Goal: Transaction & Acquisition: Purchase product/service

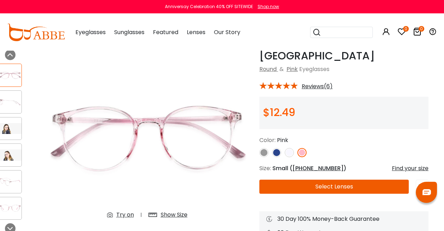
scroll to position [32, 8]
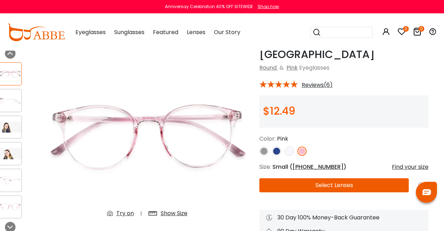
click at [8, 105] on img at bounding box center [10, 100] width 23 height 11
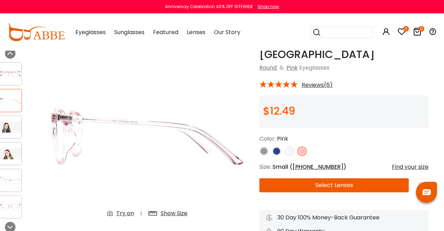
click at [8, 123] on img at bounding box center [10, 127] width 23 height 11
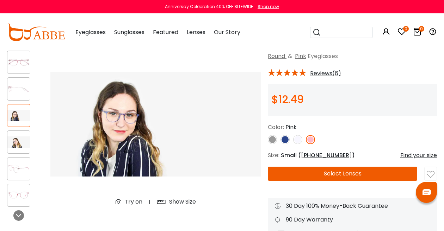
scroll to position [43, 0]
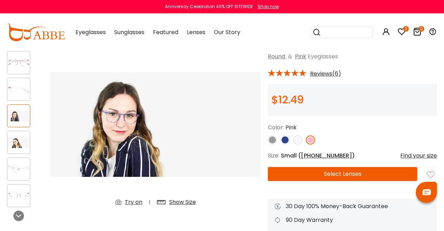
click at [25, 67] on img at bounding box center [18, 62] width 23 height 11
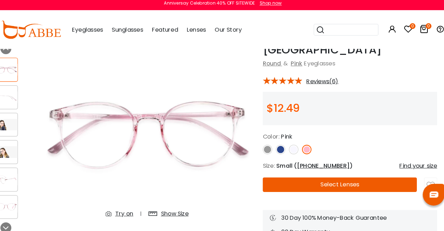
scroll to position [35, 7]
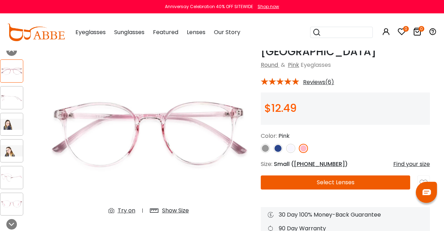
click at [327, 183] on button "Select Lenses" at bounding box center [335, 183] width 149 height 14
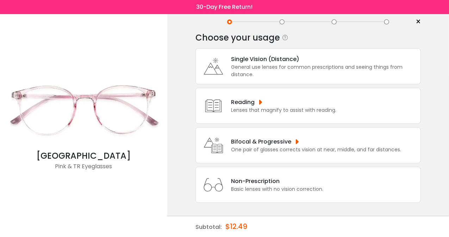
scroll to position [2, 0]
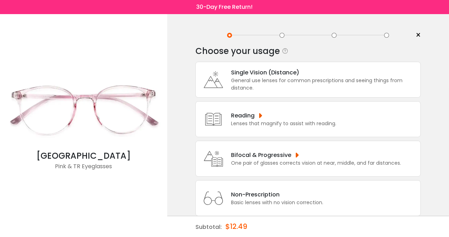
click at [261, 71] on div "Single Vision (Distance)" at bounding box center [324, 72] width 186 height 9
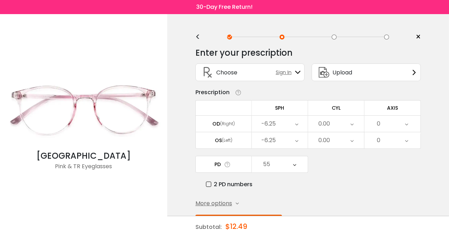
scroll to position [26, 0]
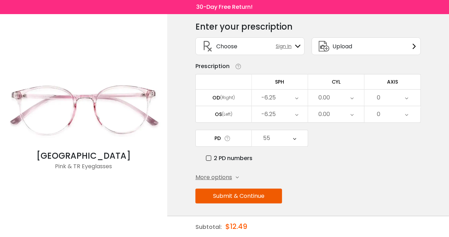
click at [242, 193] on button "Submit & Continue" at bounding box center [238, 195] width 87 height 15
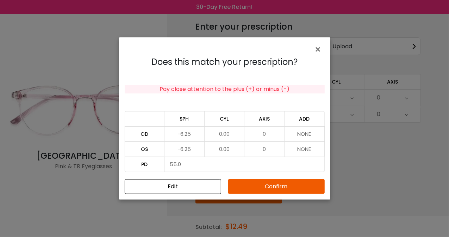
click at [269, 185] on button "Confirm" at bounding box center [276, 186] width 96 height 15
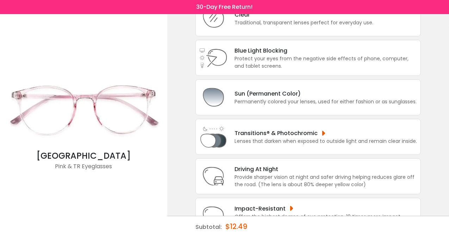
scroll to position [87, 0]
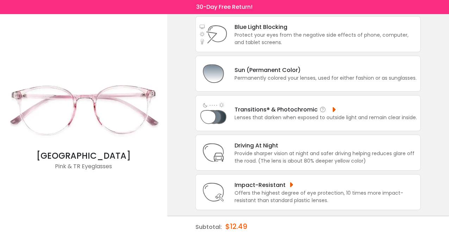
click at [251, 108] on div "Transitions® & Photochromic" at bounding box center [326, 109] width 182 height 9
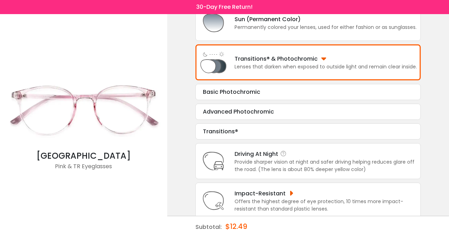
scroll to position [136, 0]
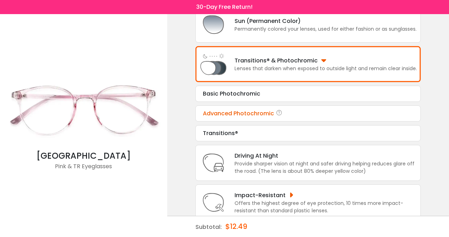
click at [234, 116] on div "Advanced Photochromic" at bounding box center [308, 113] width 211 height 8
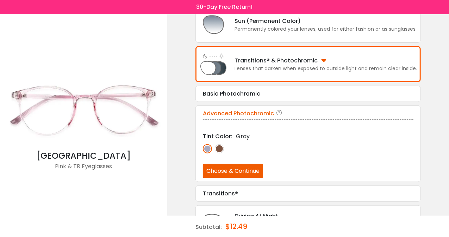
click at [221, 149] on img at bounding box center [219, 148] width 9 height 9
click at [230, 172] on button "Choose & Continue" at bounding box center [233, 171] width 60 height 14
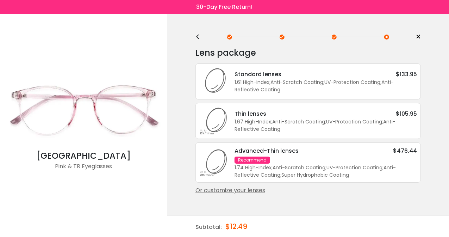
scroll to position [0, 0]
click at [277, 122] on div "1.67 High-Index ; Anti-Scratch Coating ; UV-Protection Coating ; Anti-Reflectiv…" at bounding box center [326, 125] width 182 height 15
